Goal: Task Accomplishment & Management: Use online tool/utility

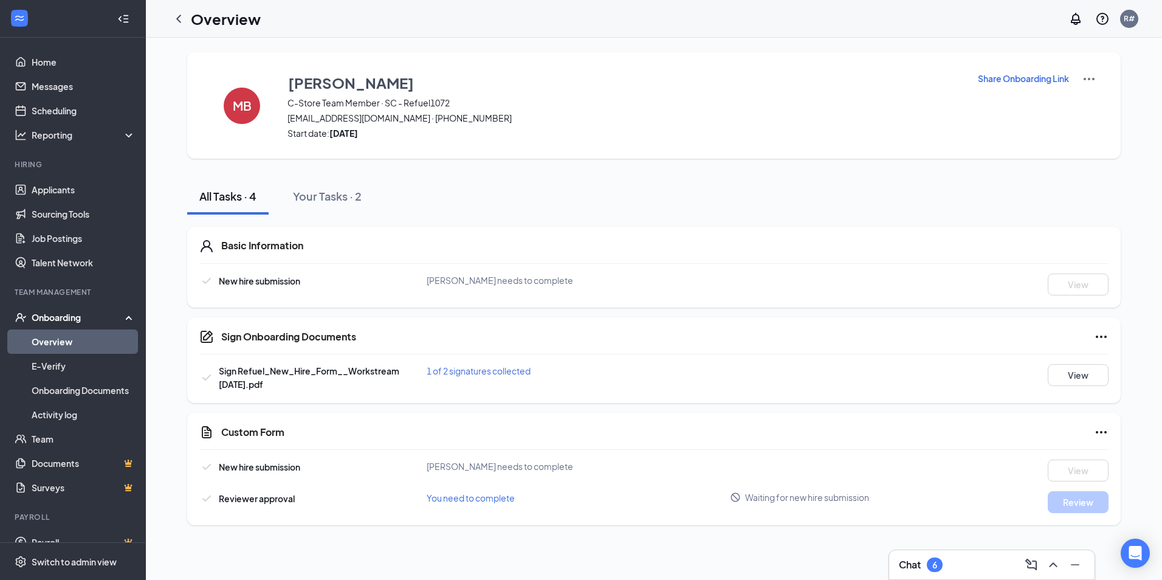
click at [72, 321] on div "Onboarding" at bounding box center [79, 317] width 94 height 12
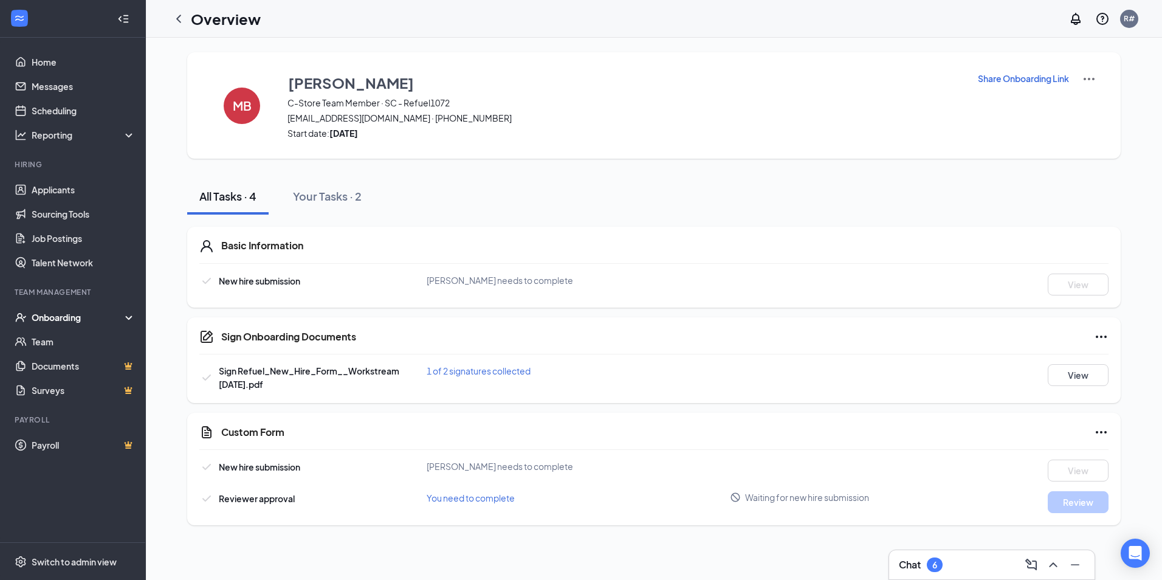
click at [60, 318] on div "Onboarding" at bounding box center [79, 317] width 94 height 12
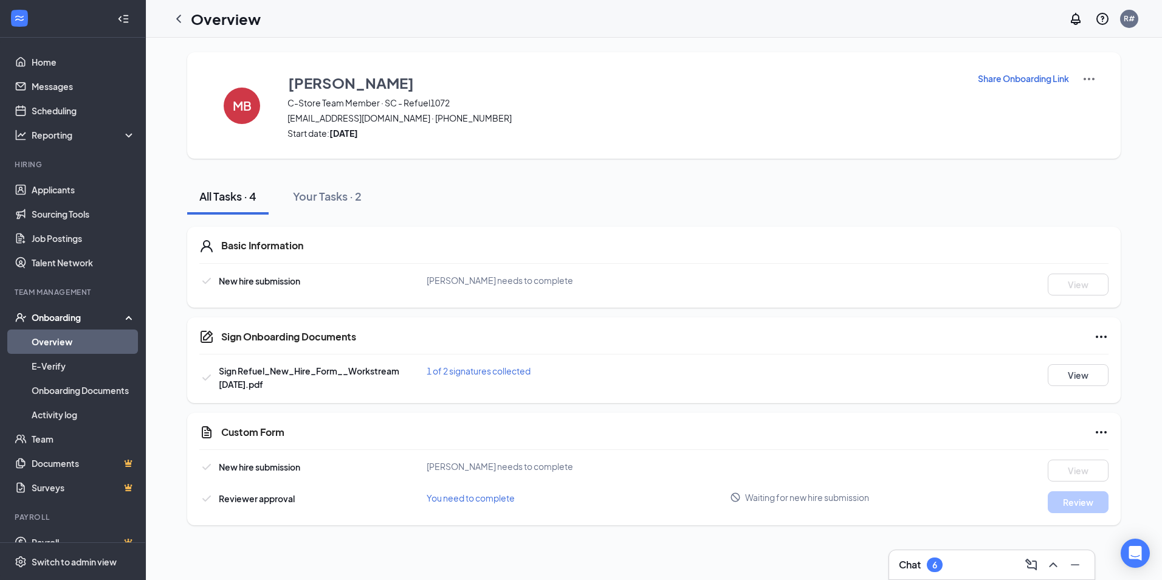
click at [46, 343] on link "Overview" at bounding box center [84, 341] width 104 height 24
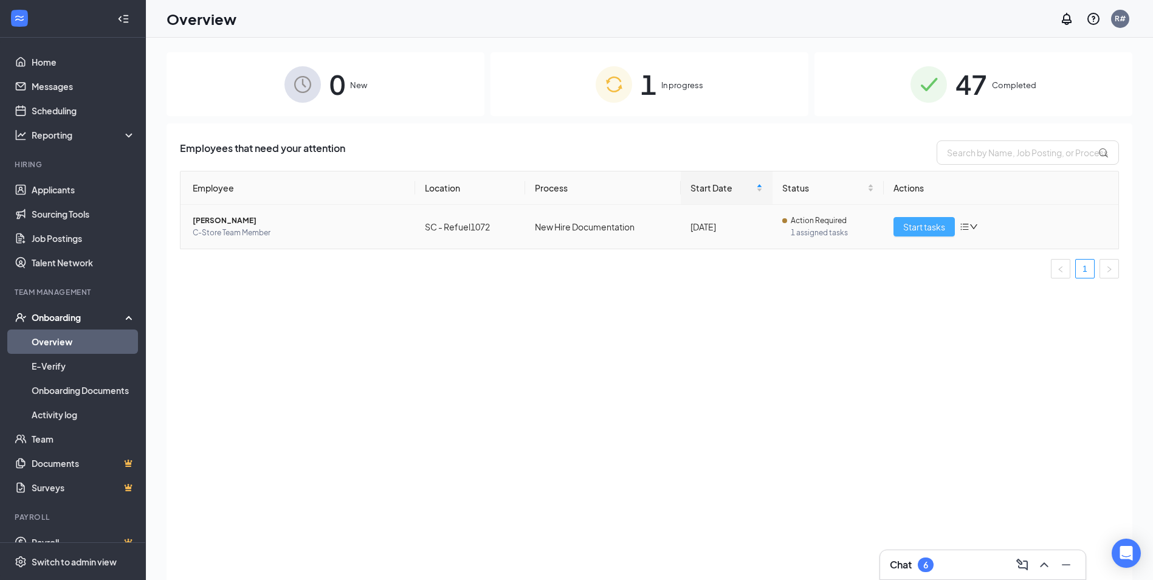
click at [921, 227] on span "Start tasks" at bounding box center [924, 226] width 42 height 13
